Goal: Task Accomplishment & Management: Use online tool/utility

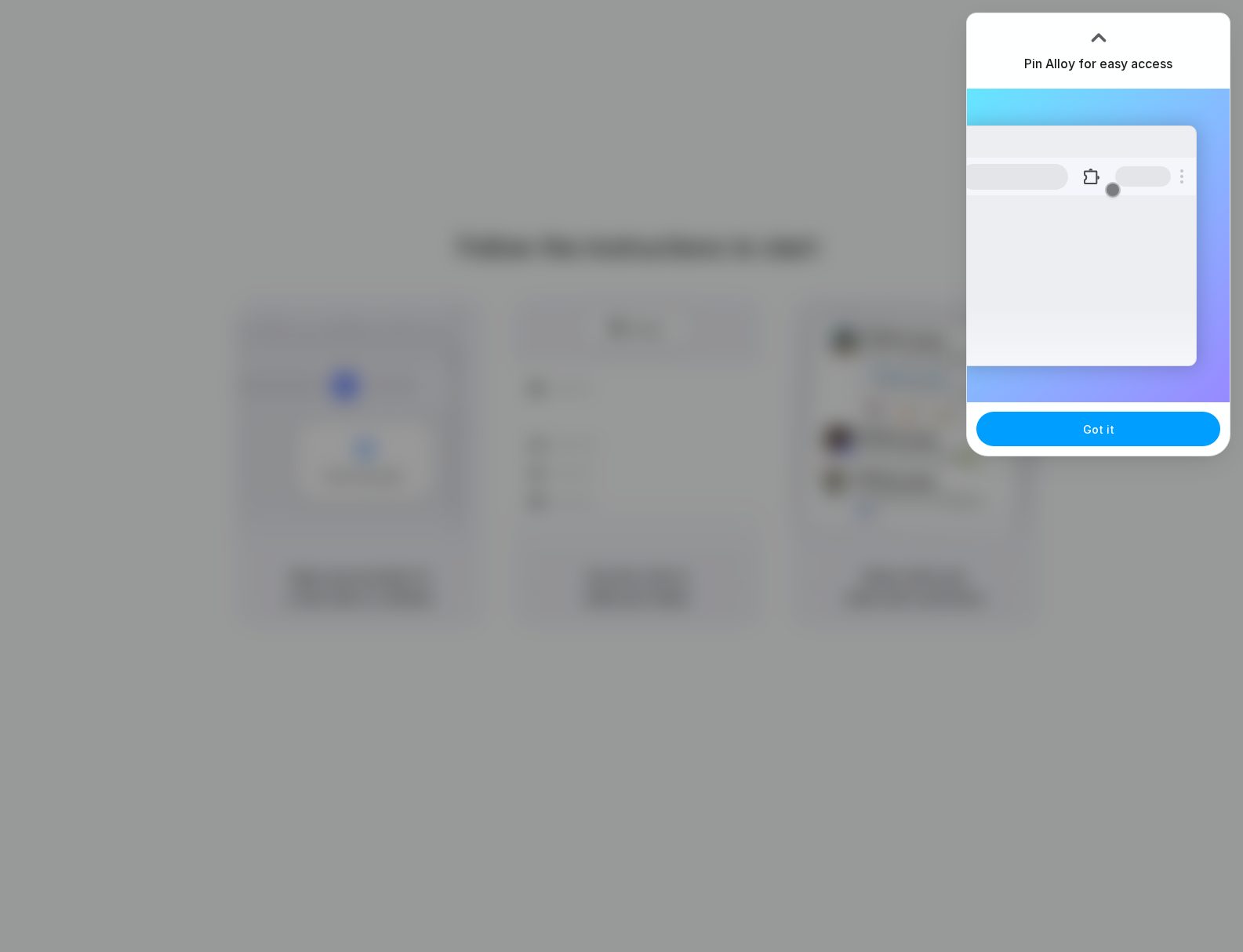
click at [1085, 432] on span "Got it" at bounding box center [1098, 429] width 31 height 17
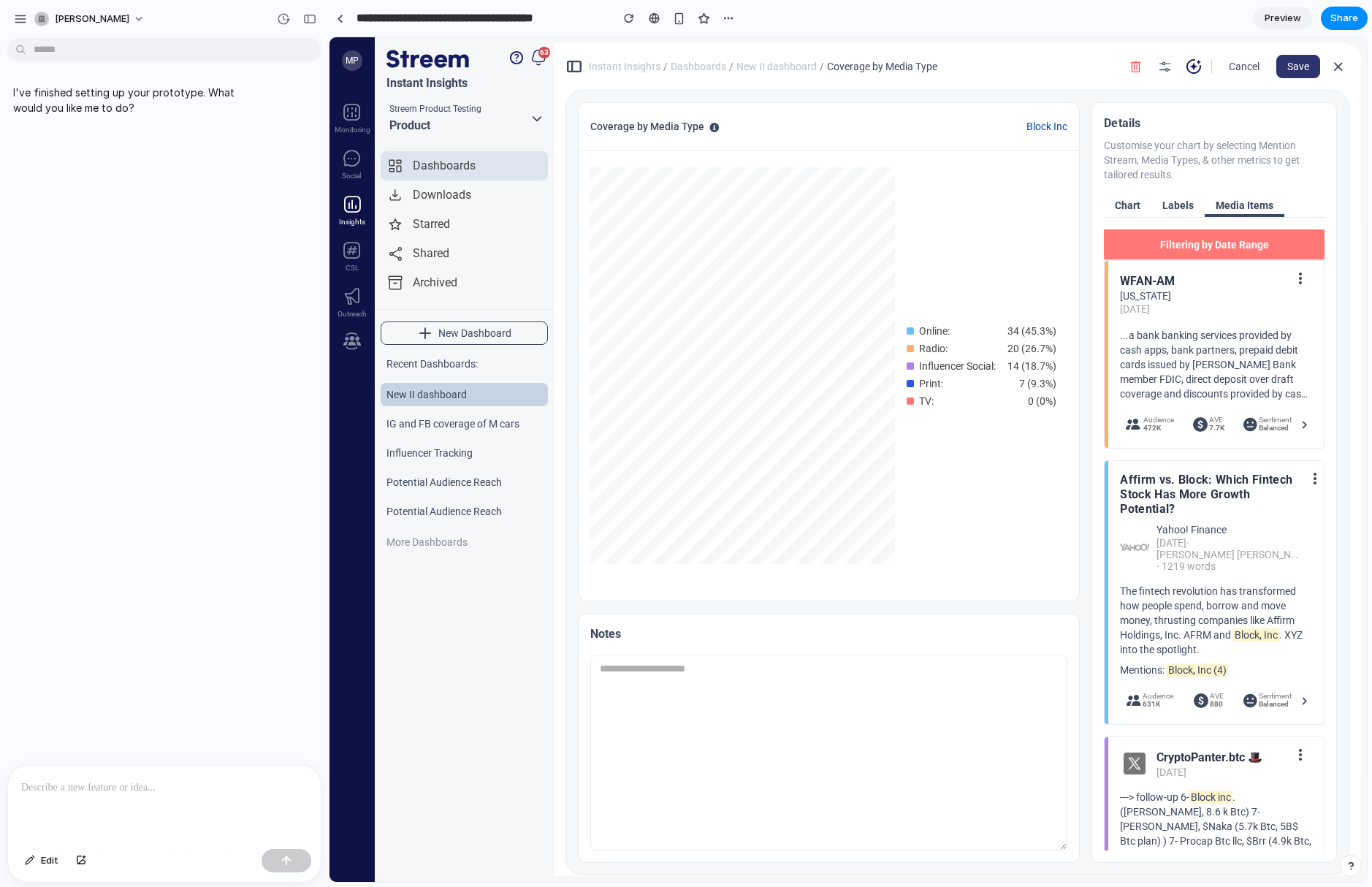
click at [1115, 207] on span "Chart" at bounding box center [1127, 205] width 25 height 10
click at [1157, 204] on span "Labels" at bounding box center [1178, 205] width 31 height 10
click at [1133, 206] on button "Chart" at bounding box center [1127, 205] width 47 height 24
click at [441, 200] on div "Downloads" at bounding box center [441, 195] width 59 height 18
click at [449, 329] on span "New Dashboard" at bounding box center [475, 333] width 73 height 10
